Goal: Check status: Check status

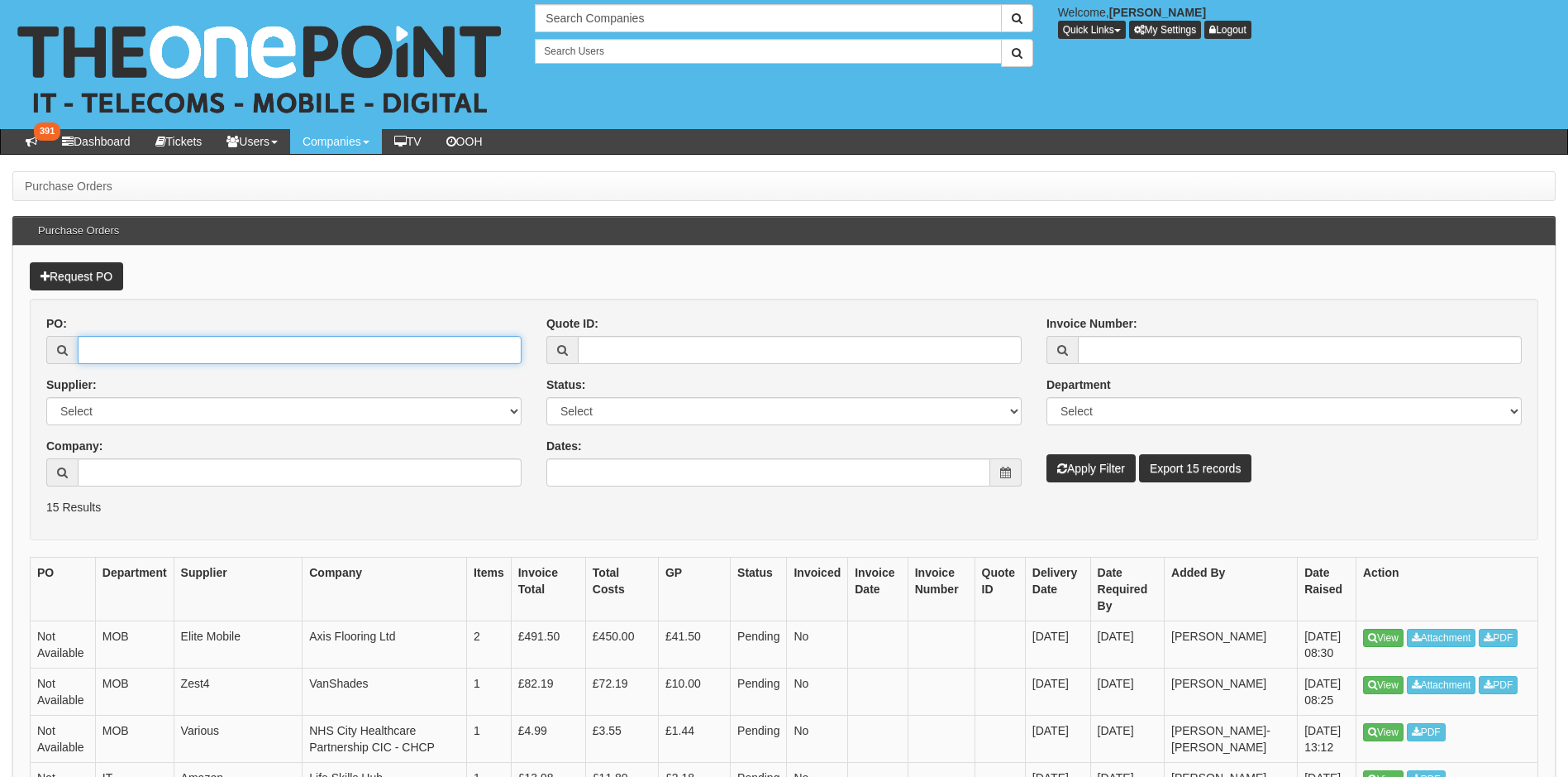
click at [92, 348] on input "PO:" at bounding box center [299, 350] width 444 height 28
type input "19701"
click at [1047, 454] on button "Apply Filter" at bounding box center [1091, 468] width 89 height 28
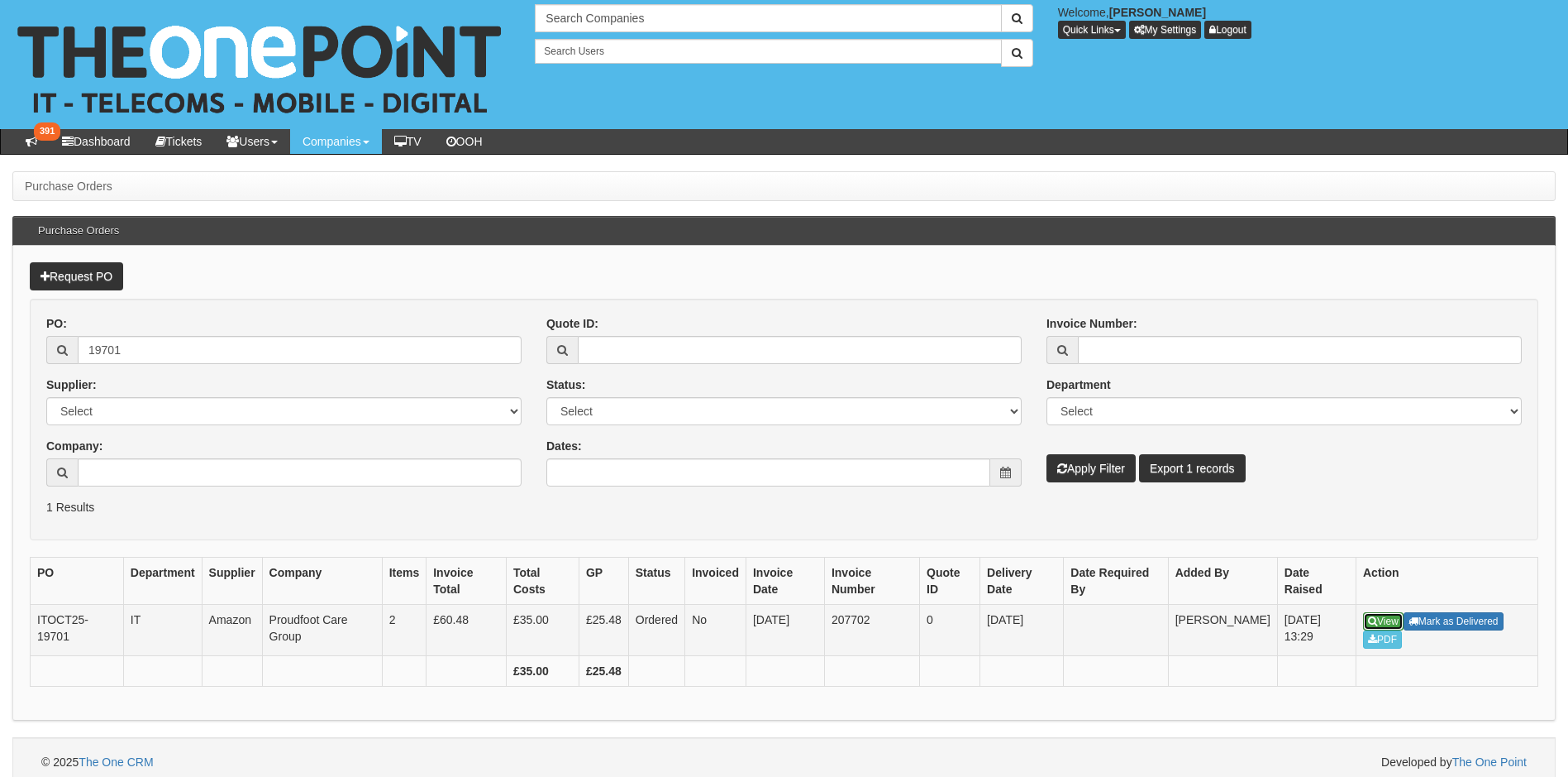
click at [1390, 615] on link "View" at bounding box center [1383, 621] width 41 height 18
